Goal: Task Accomplishment & Management: Complete application form

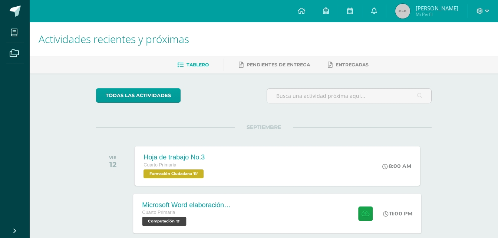
click at [256, 224] on div "Microsoft Word elaboración redacción y personalización de documentos Cuarto Pri…" at bounding box center [278, 214] width 288 height 40
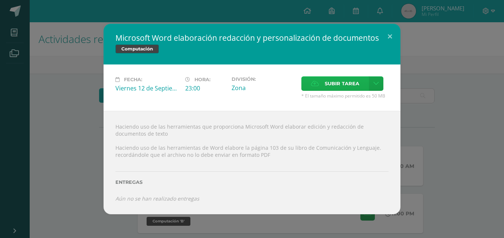
click at [334, 83] on span "Subir tarea" at bounding box center [342, 84] width 35 height 14
click at [0, 0] on input "Subir tarea" at bounding box center [0, 0] width 0 height 0
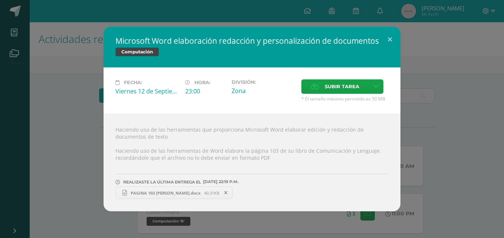
click at [180, 193] on span "PAGINA 103 [PERSON_NAME].docx" at bounding box center [165, 193] width 77 height 6
click at [390, 37] on button at bounding box center [389, 39] width 21 height 25
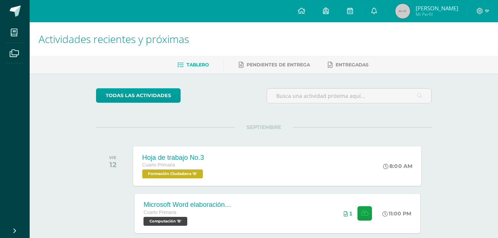
click at [308, 154] on div "Hoja de trabajo No.3 Cuarto Primaria Formación Ciudadana 'B' 8:00 AM Hoja de tr…" at bounding box center [278, 166] width 288 height 40
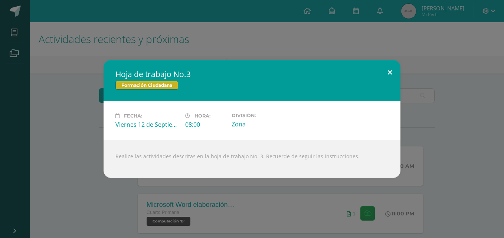
click at [389, 71] on button at bounding box center [389, 72] width 21 height 25
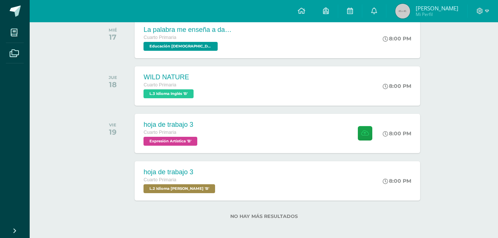
scroll to position [227, 0]
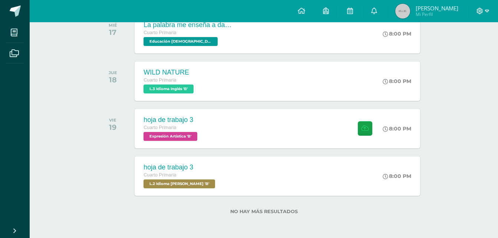
click at [478, 12] on icon at bounding box center [480, 11] width 7 height 7
click at [461, 52] on span "Cerrar sesión" at bounding box center [463, 50] width 33 height 7
